Goal: Information Seeking & Learning: Learn about a topic

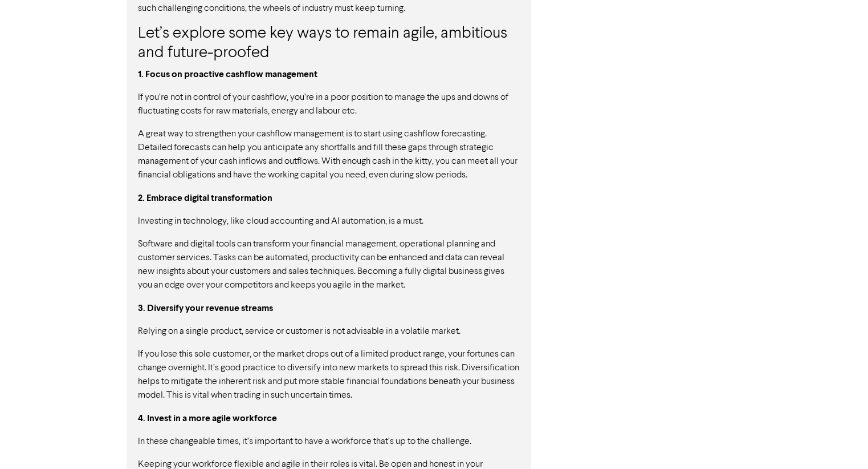
scroll to position [869, 0]
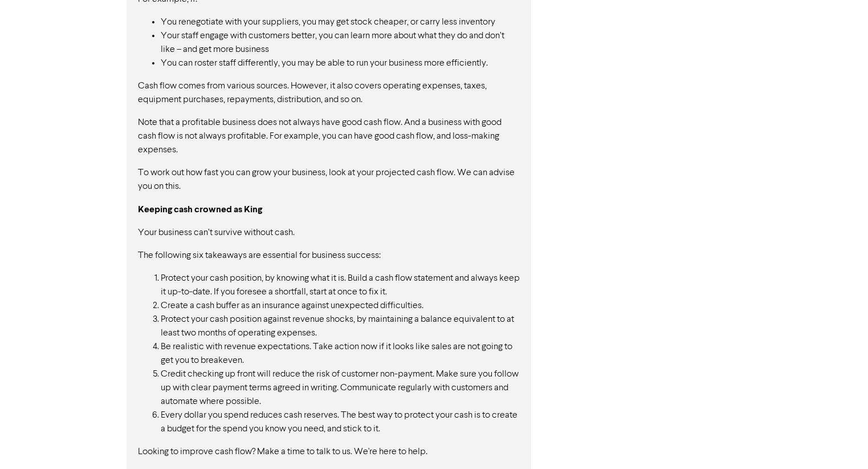
scroll to position [718, 0]
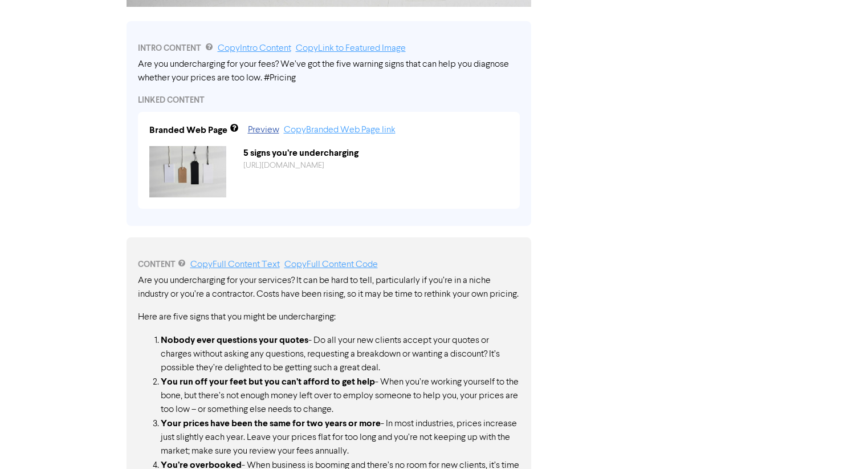
scroll to position [544, 0]
